Goal: Navigation & Orientation: Find specific page/section

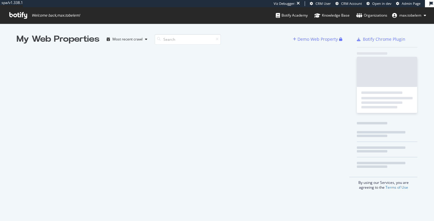
scroll to position [221, 434]
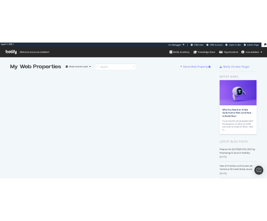
scroll to position [221, 267]
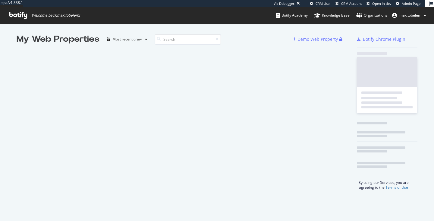
scroll to position [221, 434]
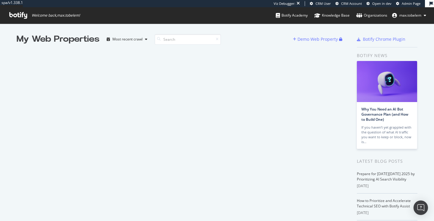
click at [279, 89] on div "My Web Properties Most recent crawl Demo Web Property" at bounding box center [183, 164] width 333 height 263
